Goal: Information Seeking & Learning: Learn about a topic

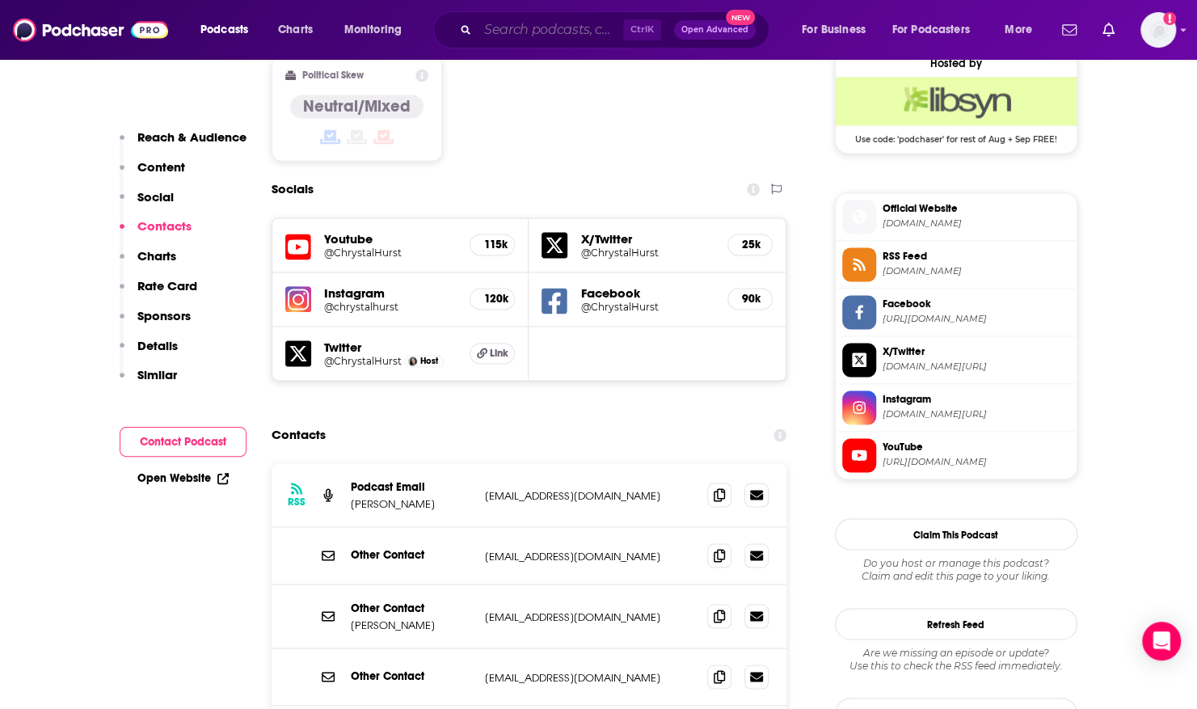
click at [548, 34] on input "Search podcasts, credits, & more..." at bounding box center [551, 30] width 146 height 26
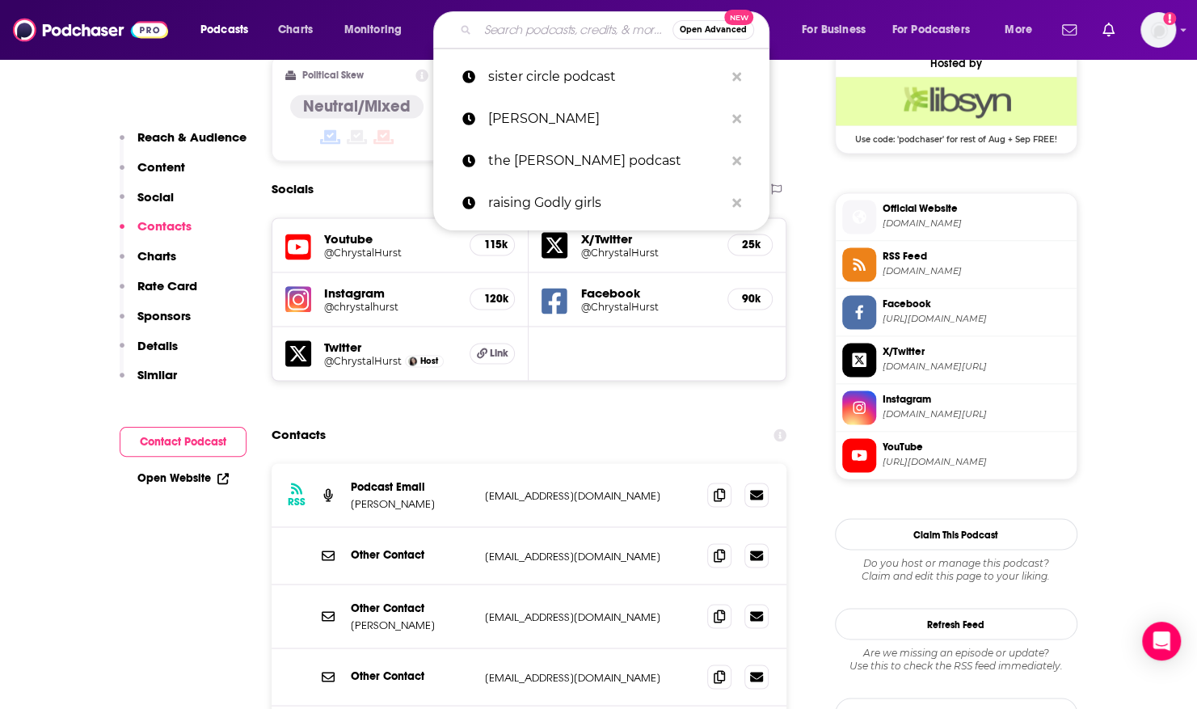
type input "j"
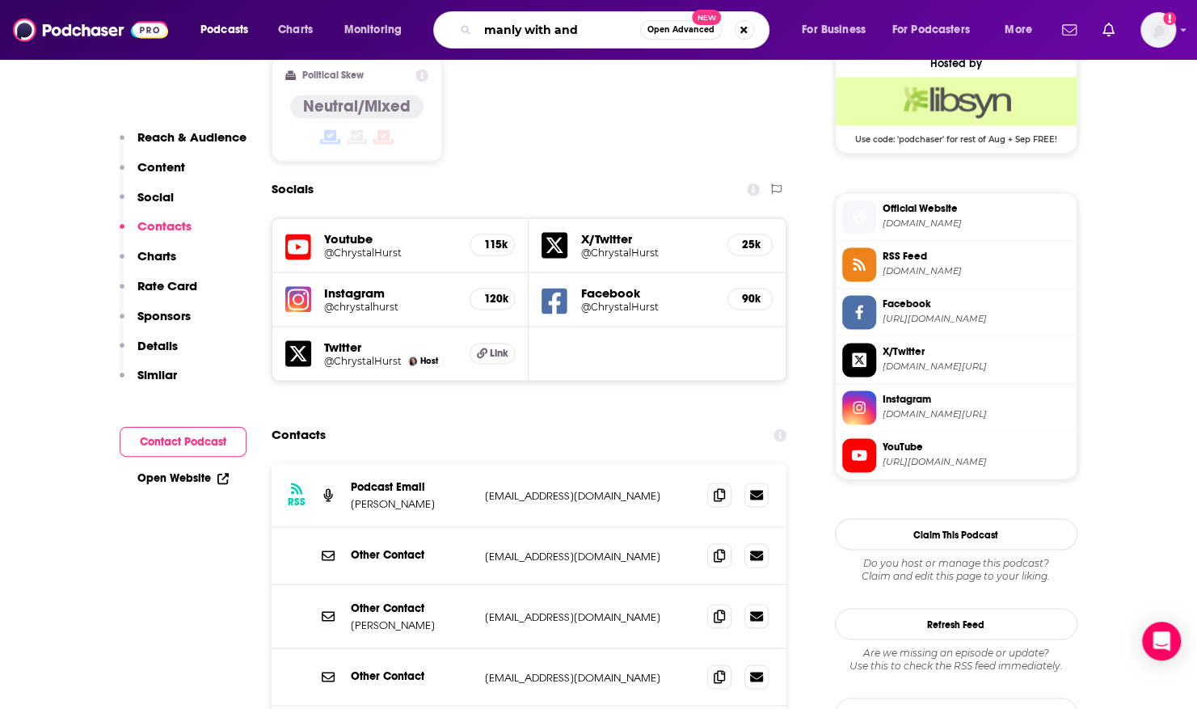
type input "manly with [PERSON_NAME]"
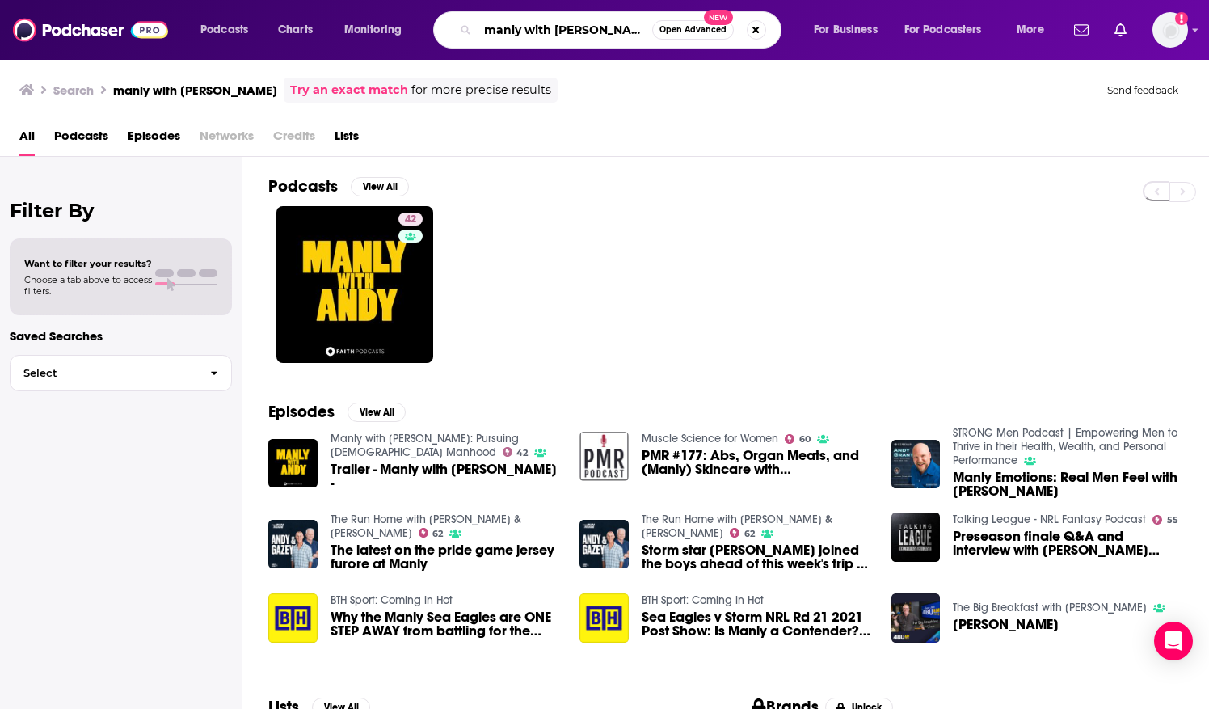
drag, startPoint x: 607, startPoint y: 29, endPoint x: 269, endPoint y: -5, distance: 339.6
click at [269, 0] on html "Podcasts Charts Monitoring manly with [PERSON_NAME] Open Advanced New For Busin…" at bounding box center [604, 354] width 1209 height 709
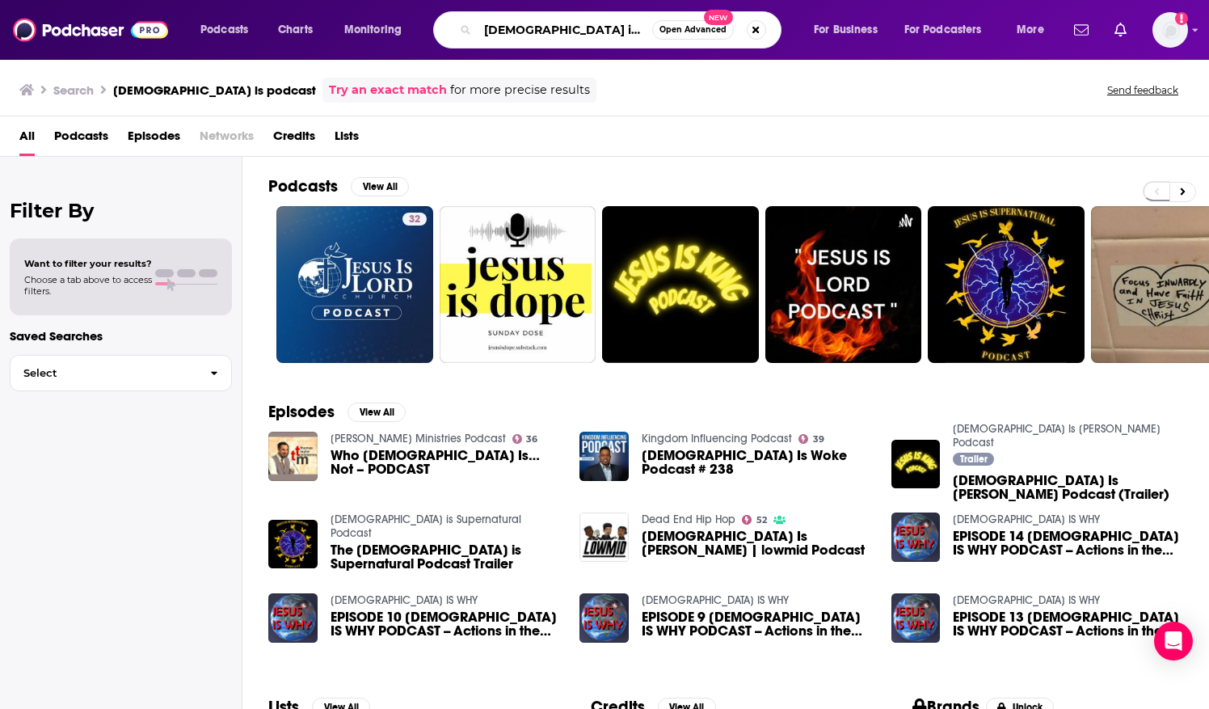
drag, startPoint x: 580, startPoint y: 28, endPoint x: 230, endPoint y: -19, distance: 352.5
click at [230, 0] on html "Podcasts Charts Monitoring [DEMOGRAPHIC_DATA] is podcast Open Advanced New For …" at bounding box center [604, 354] width 1209 height 709
type input "[DEMOGRAPHIC_DATA] is podcast [PERSON_NAME]"
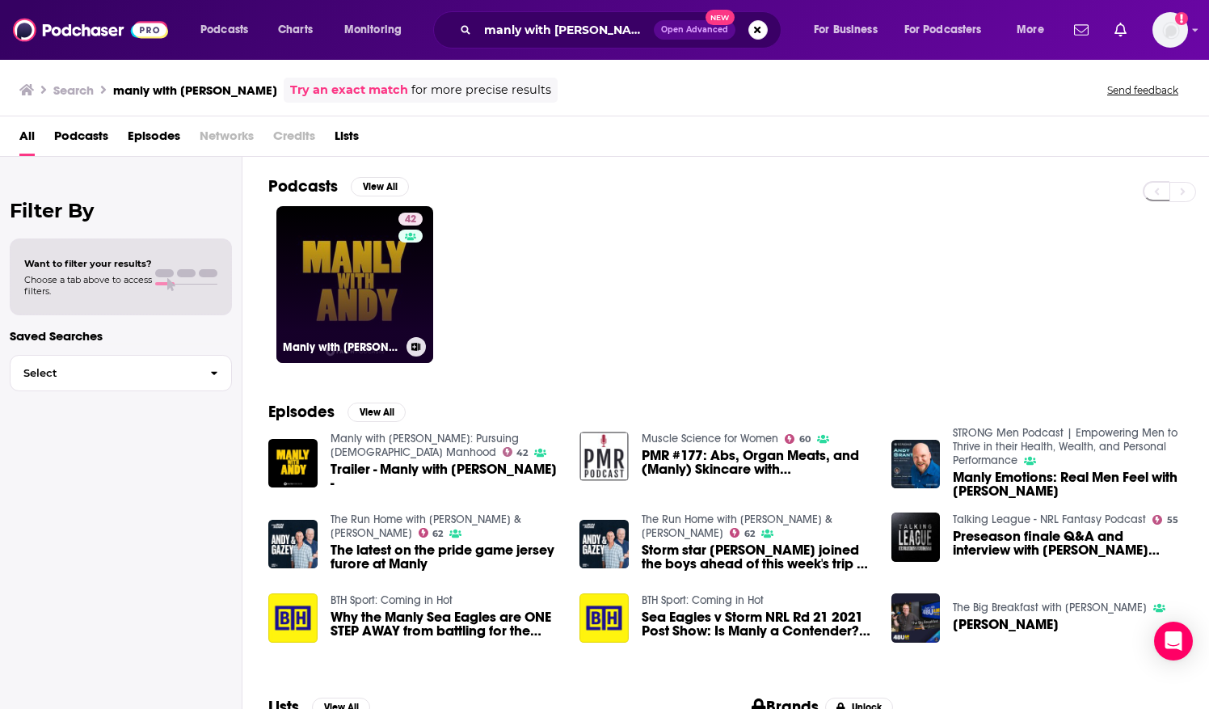
click at [289, 255] on link "42 Manly with [PERSON_NAME]: Pursuing Biblical Manhood" at bounding box center [354, 284] width 157 height 157
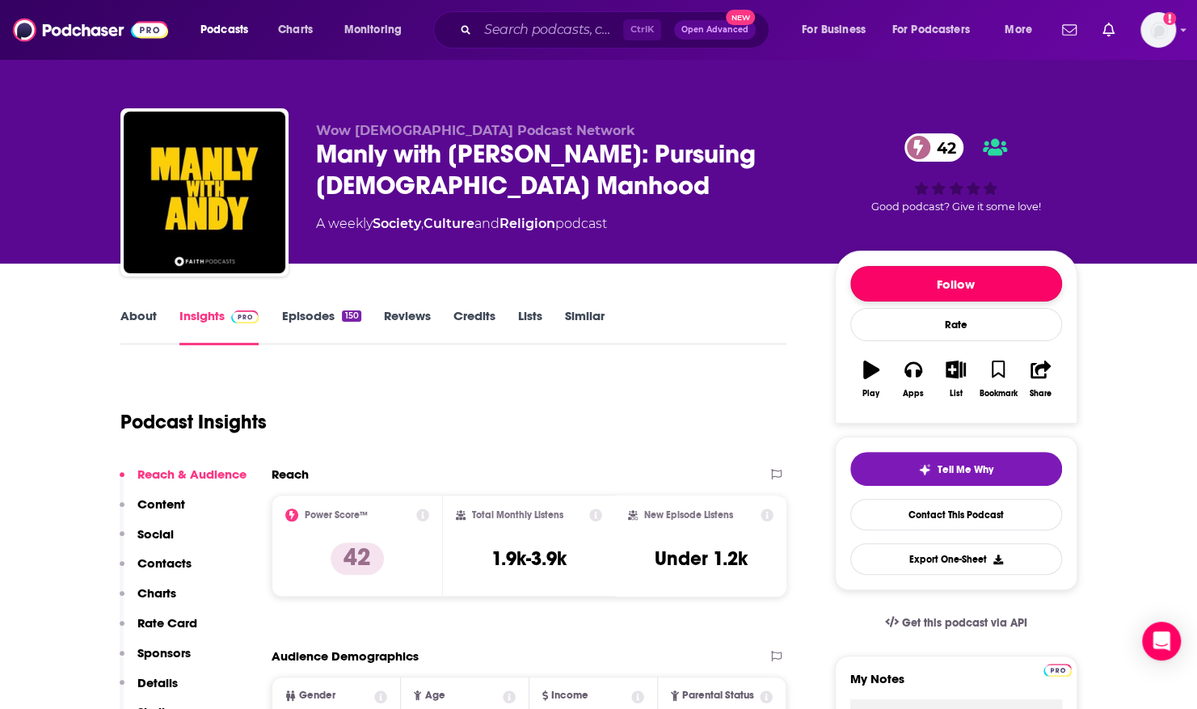
click at [886, 280] on button "Follow" at bounding box center [957, 284] width 212 height 36
click at [314, 310] on link "Episodes 150" at bounding box center [320, 326] width 79 height 37
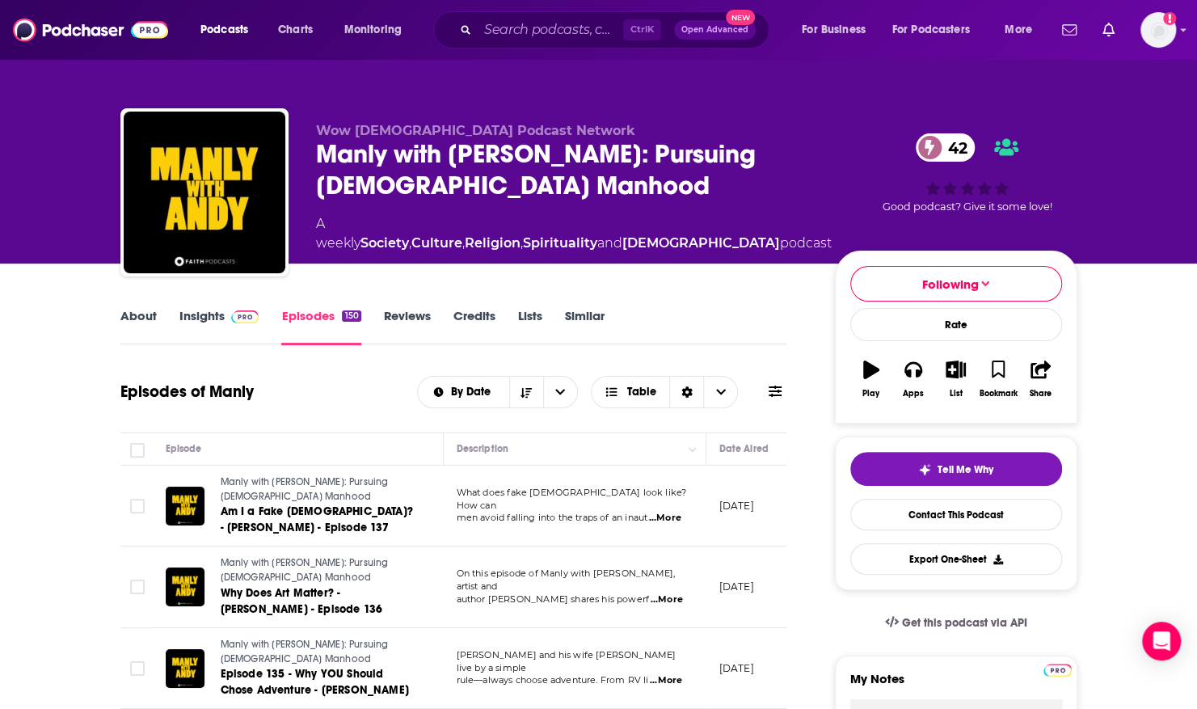
click at [189, 311] on link "Insights" at bounding box center [219, 326] width 80 height 37
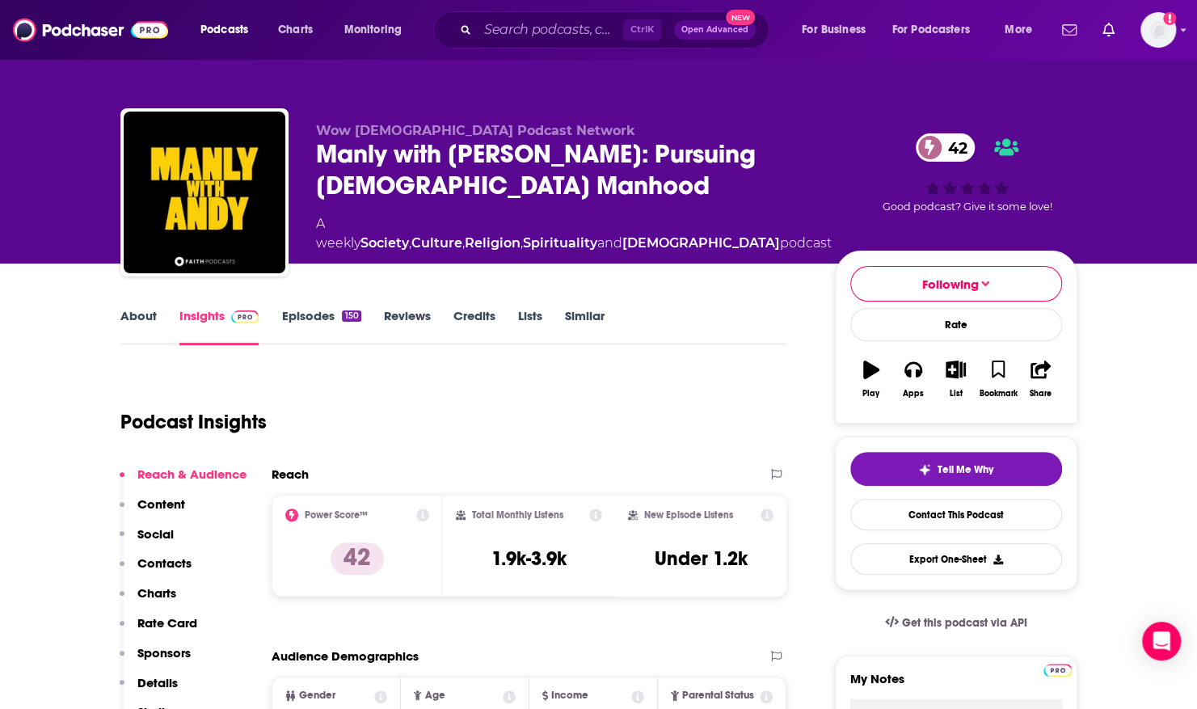
click at [322, 319] on link "Episodes 150" at bounding box center [320, 326] width 79 height 37
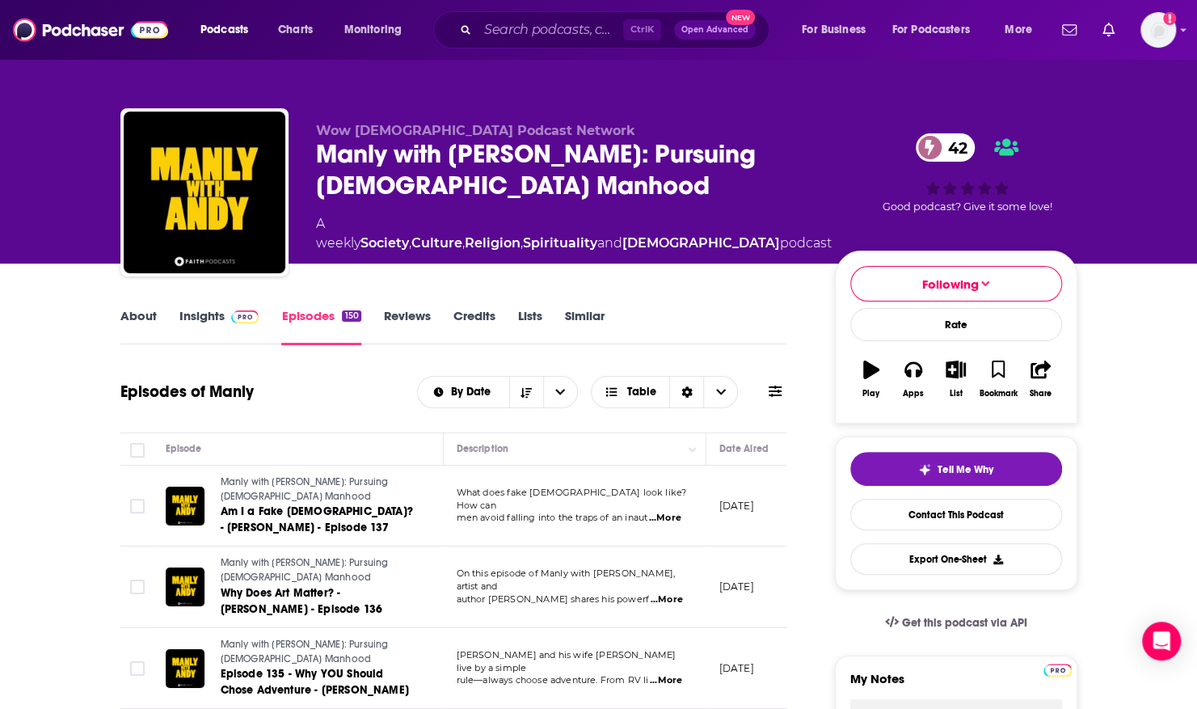
click at [197, 310] on link "Insights" at bounding box center [219, 326] width 80 height 37
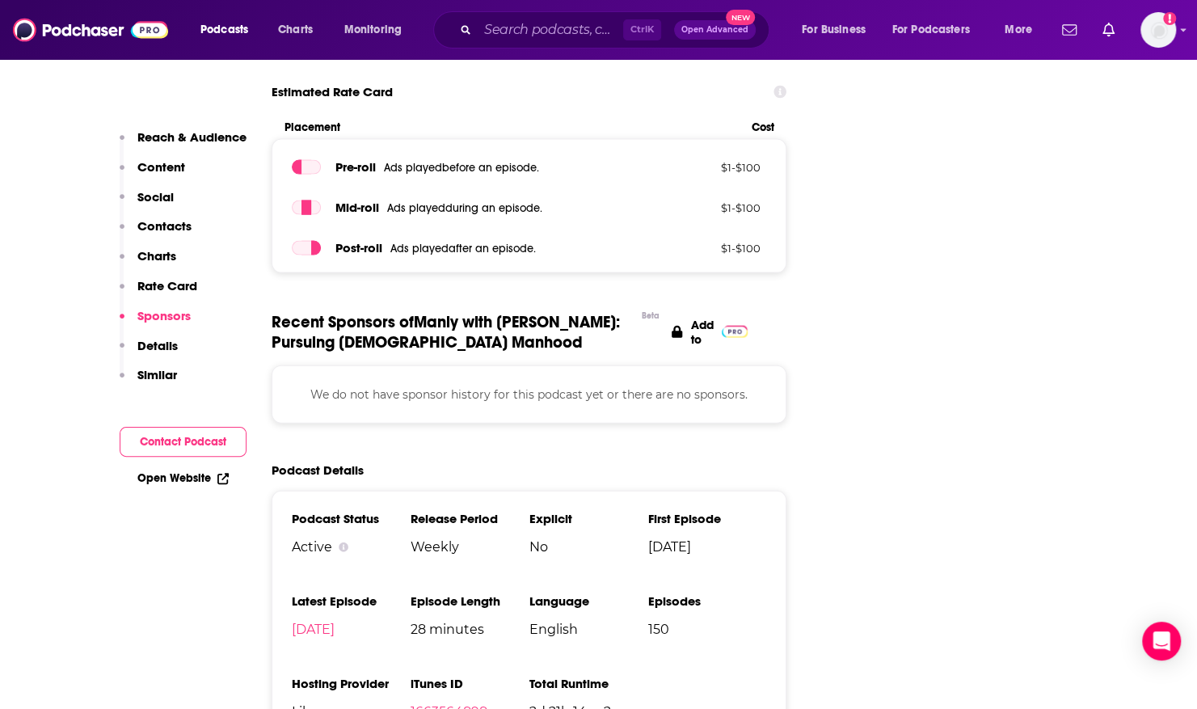
scroll to position [1947, 0]
